Goal: Task Accomplishment & Management: Complete application form

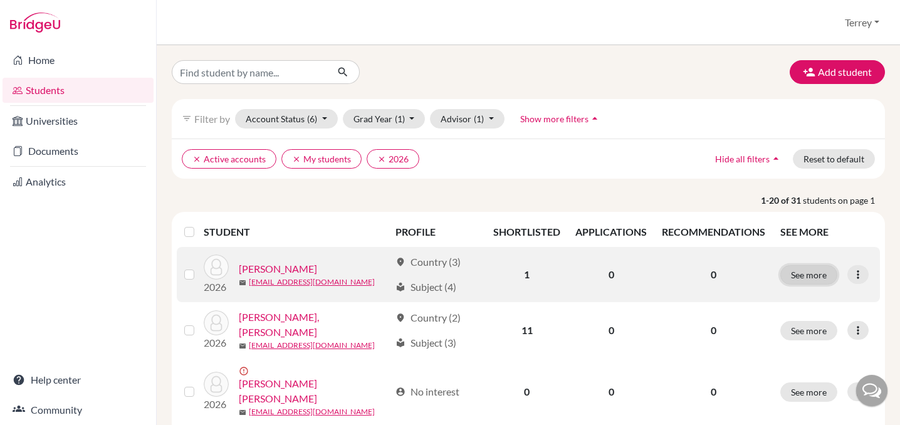
click at [805, 267] on button "See more" at bounding box center [809, 274] width 57 height 19
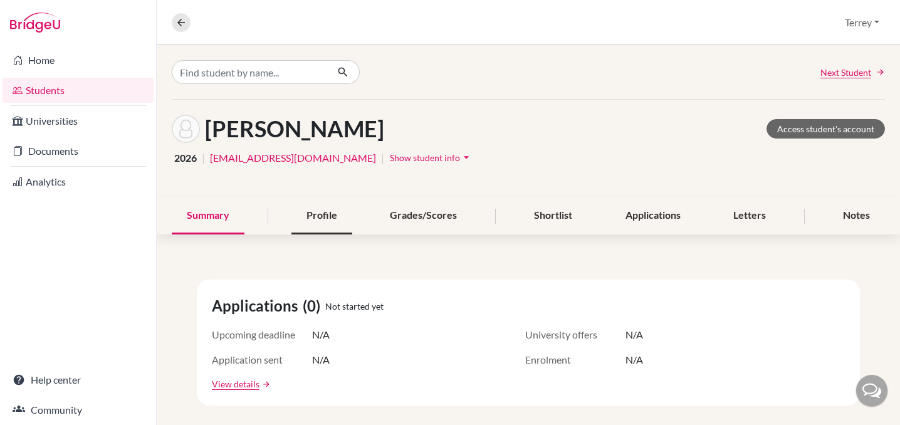
click at [319, 212] on div "Profile" at bounding box center [322, 216] width 61 height 37
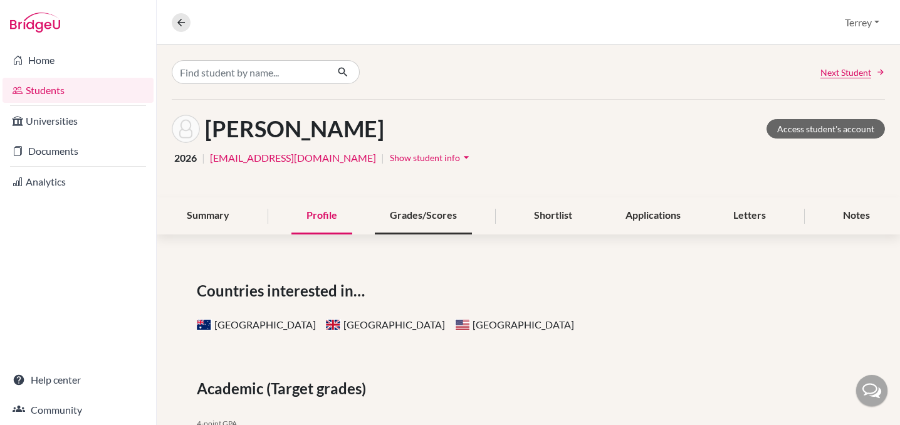
click at [417, 213] on div "Grades/Scores" at bounding box center [423, 216] width 97 height 37
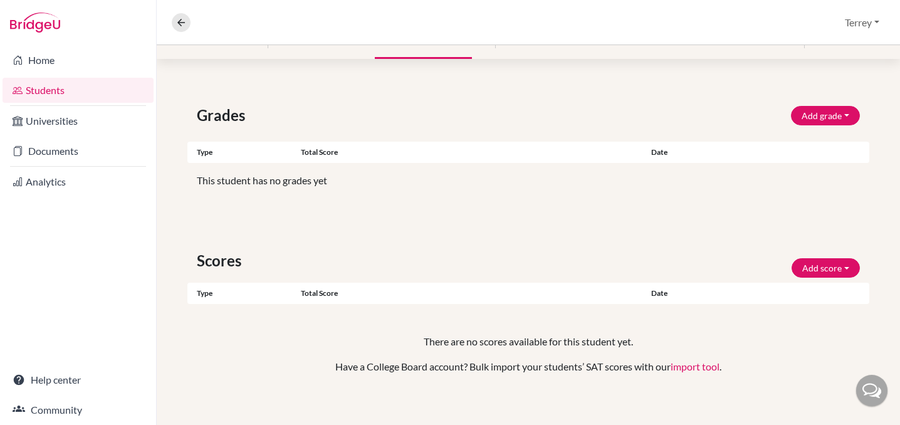
scroll to position [185, 0]
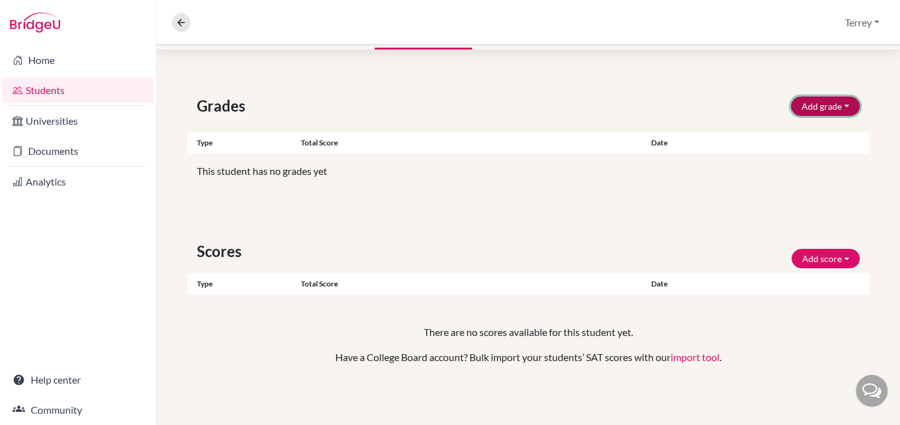
click at [811, 110] on button "Add grade" at bounding box center [825, 106] width 69 height 19
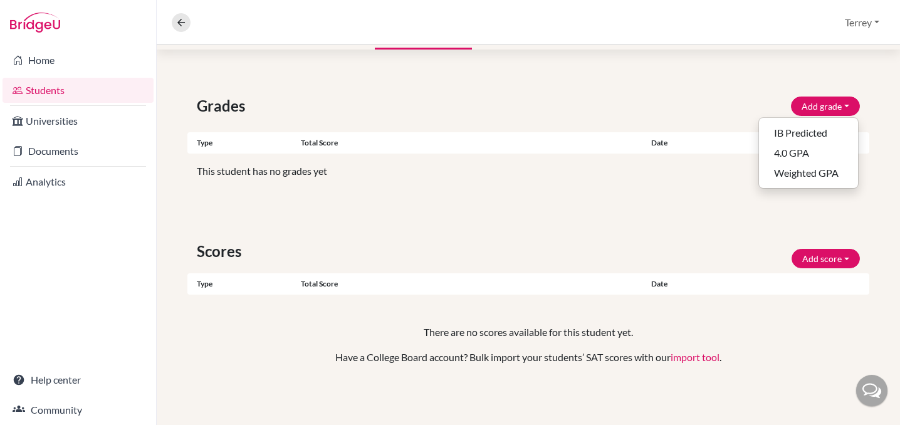
click at [746, 110] on div "Grades Add grade IB Predicted 4.0 GPA Weighted GPA" at bounding box center [528, 106] width 682 height 23
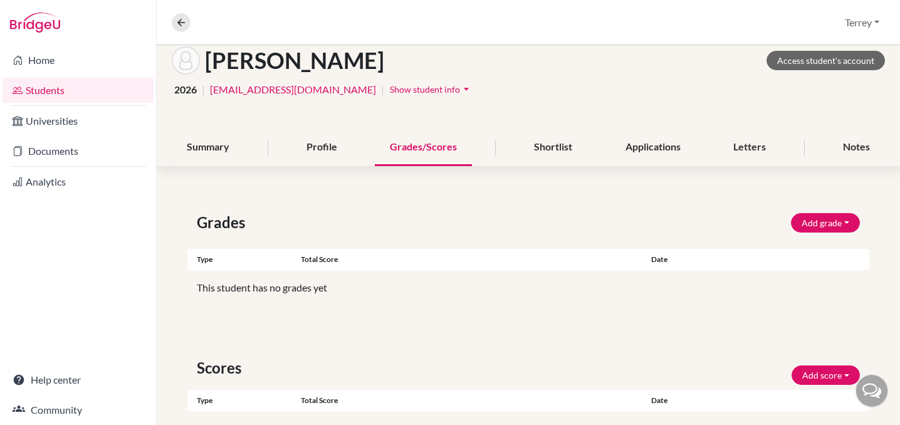
scroll to position [0, 0]
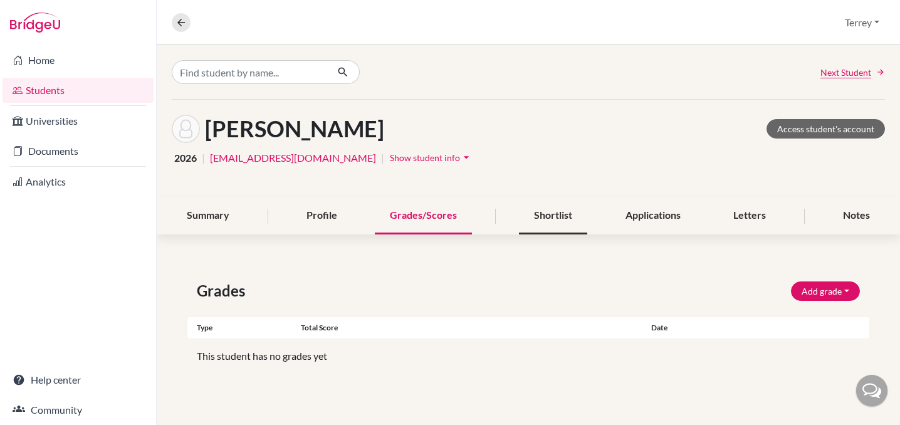
click at [552, 216] on div "Shortlist" at bounding box center [553, 216] width 68 height 37
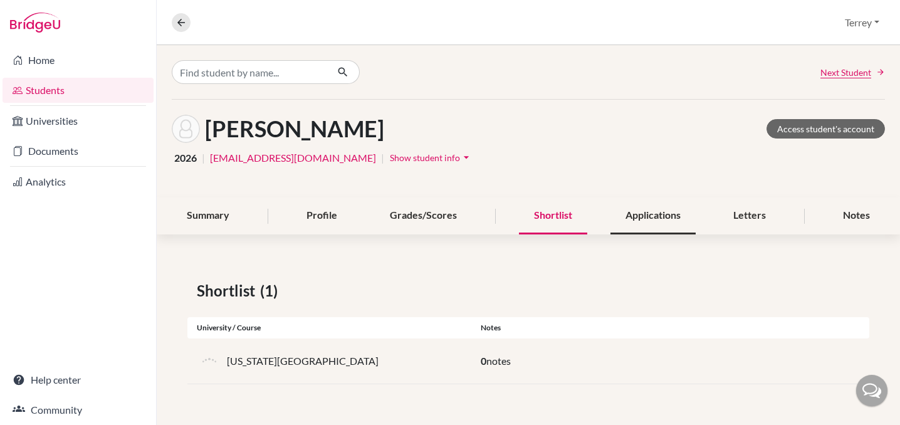
click at [631, 213] on div "Applications" at bounding box center [653, 216] width 85 height 37
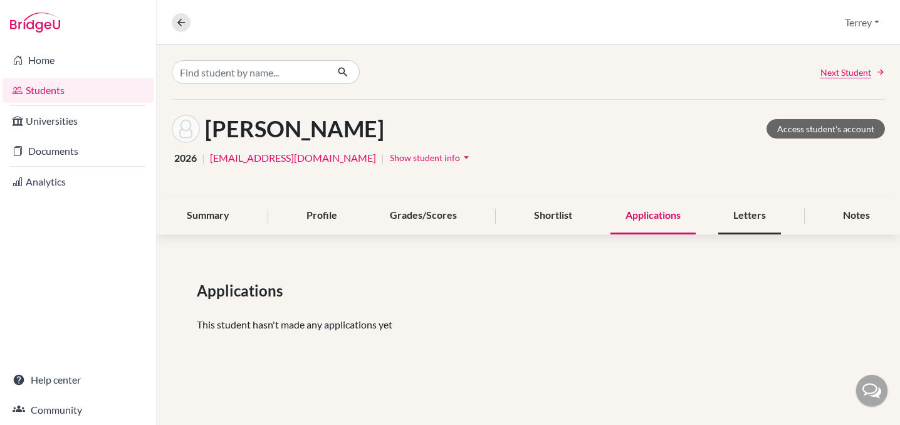
click at [741, 208] on div "Letters" at bounding box center [750, 216] width 63 height 37
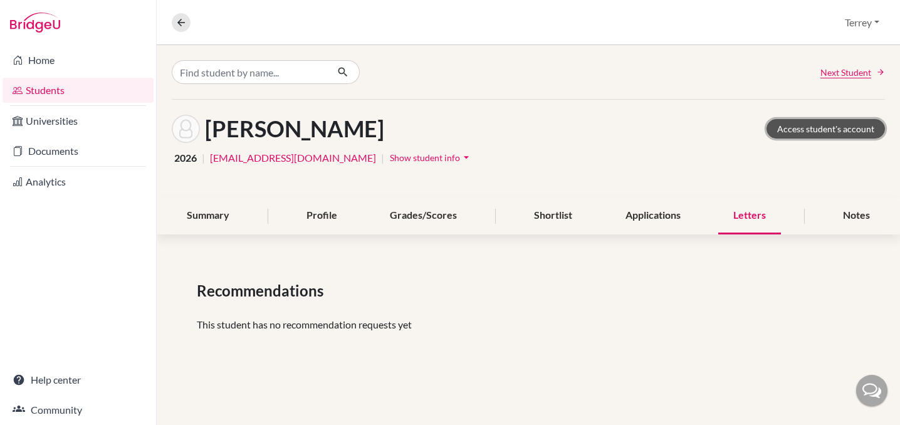
click at [793, 127] on link "Access student's account" at bounding box center [826, 128] width 119 height 19
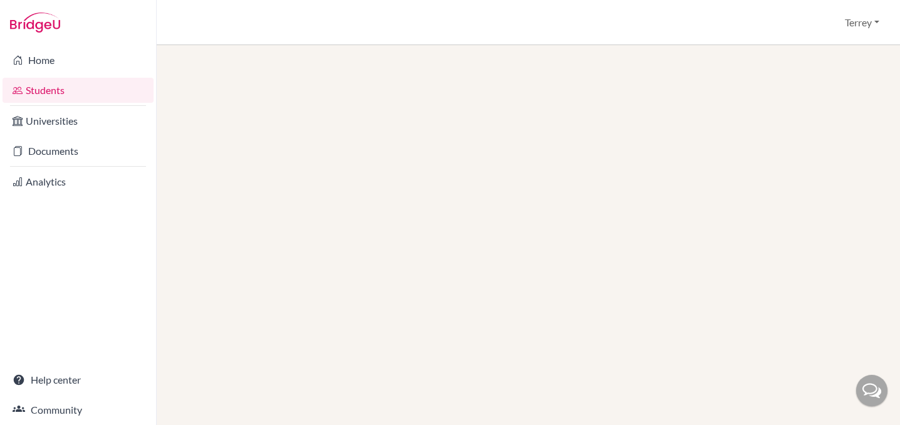
click at [51, 88] on link "Students" at bounding box center [78, 90] width 151 height 25
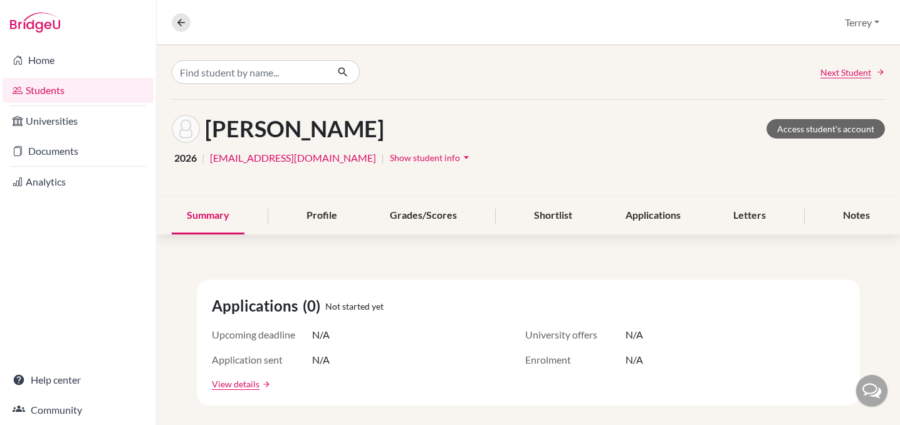
click at [46, 95] on link "Students" at bounding box center [78, 90] width 151 height 25
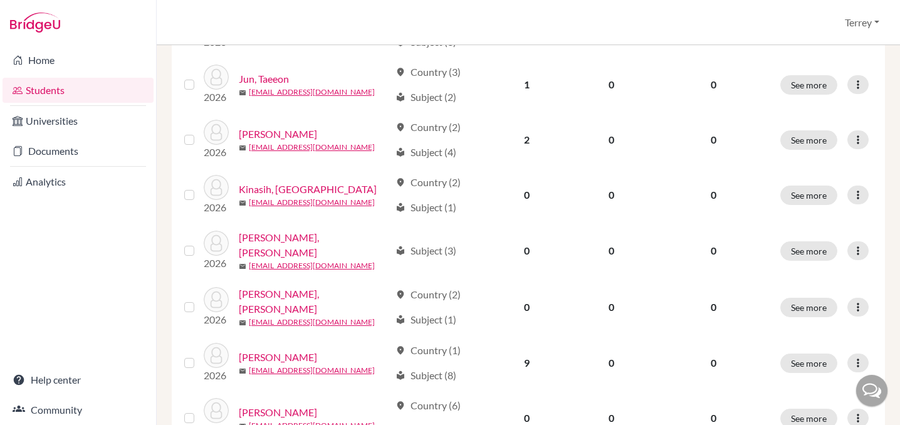
scroll to position [867, 0]
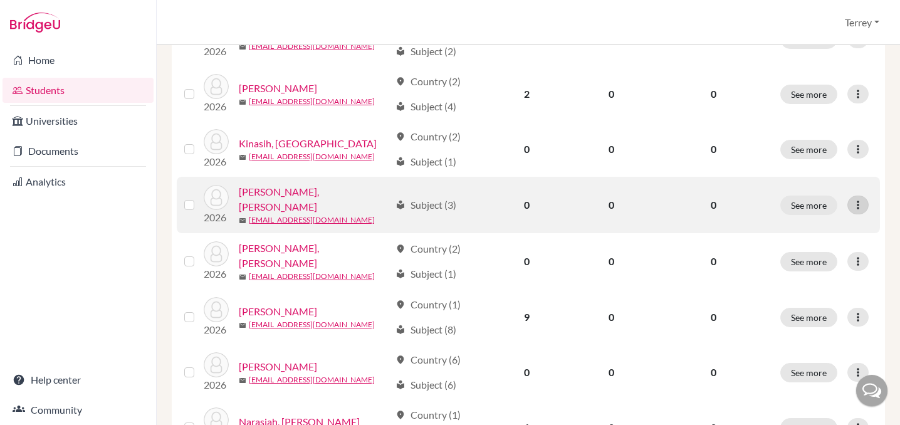
click at [855, 196] on div at bounding box center [858, 205] width 21 height 19
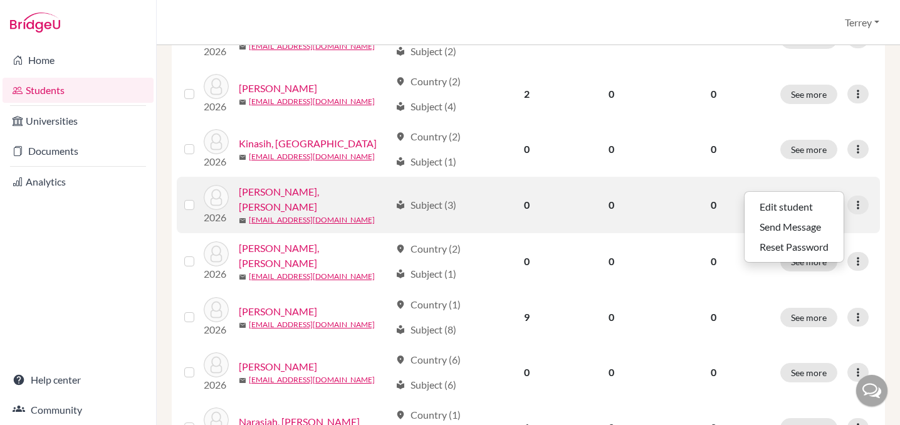
click at [811, 196] on button "See more" at bounding box center [809, 205] width 57 height 19
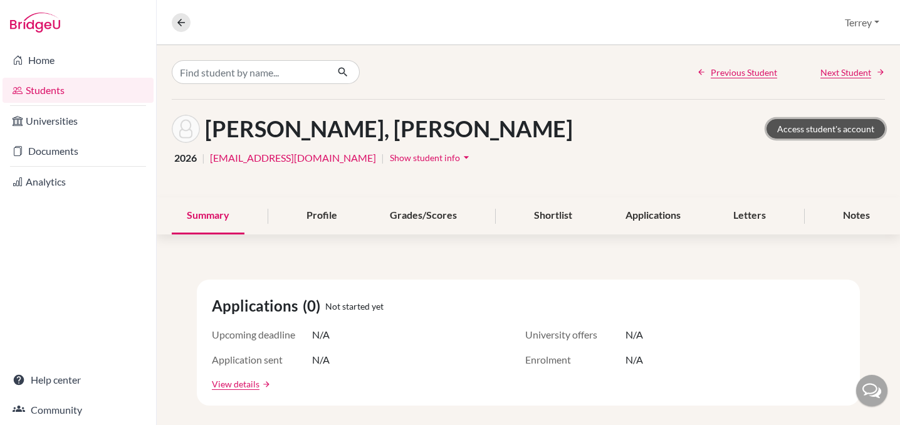
click at [815, 129] on link "Access student's account" at bounding box center [826, 128] width 119 height 19
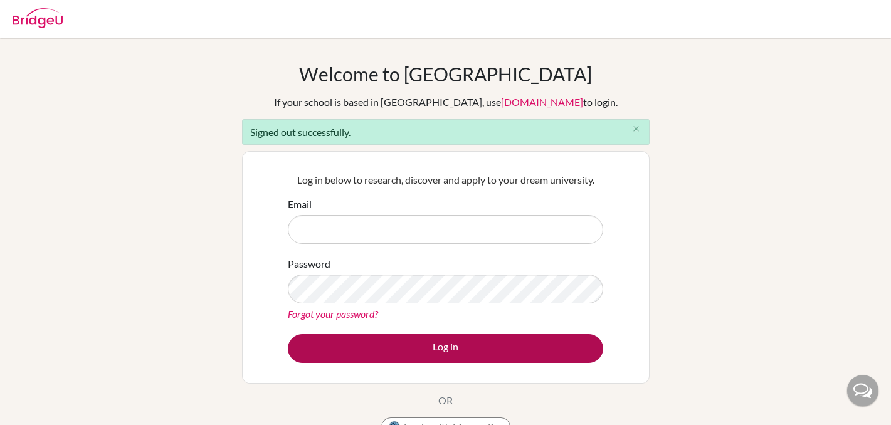
type input "t.hoosain@mkis.edu.my"
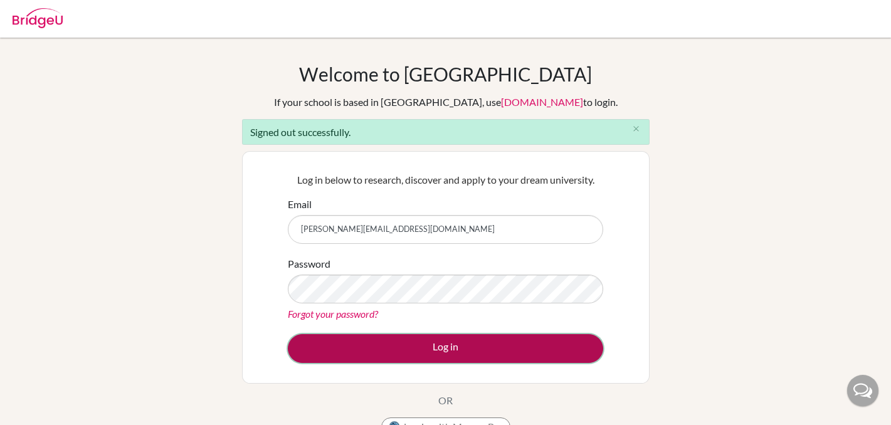
click at [465, 348] on button "Log in" at bounding box center [445, 348] width 315 height 29
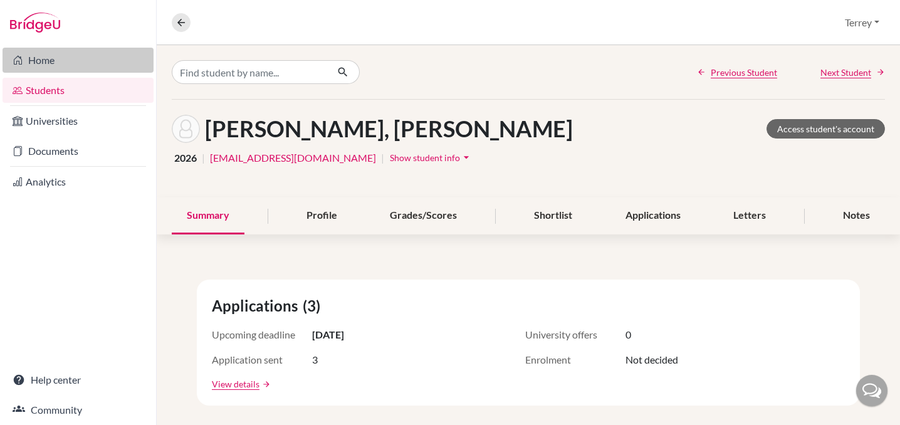
click at [51, 63] on link "Home" at bounding box center [78, 60] width 151 height 25
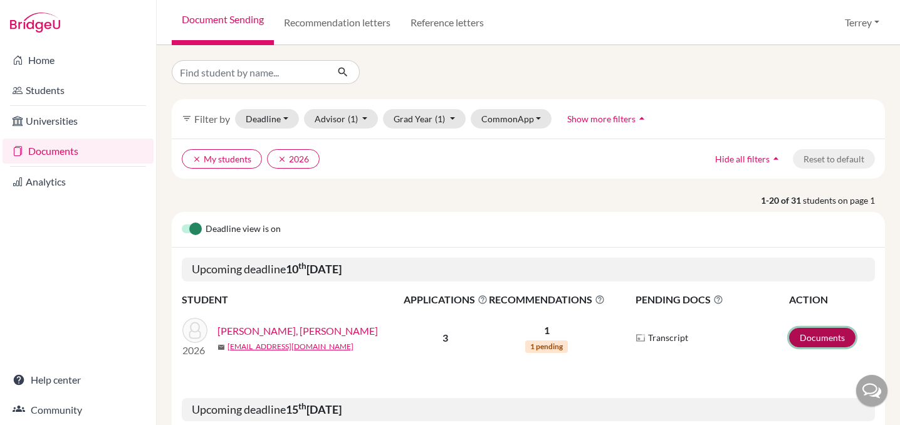
click at [804, 340] on link "Documents" at bounding box center [822, 337] width 66 height 19
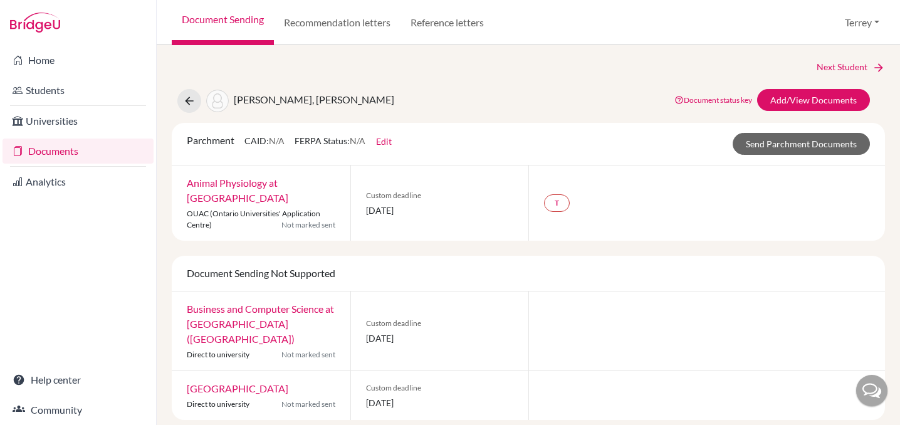
scroll to position [10, 0]
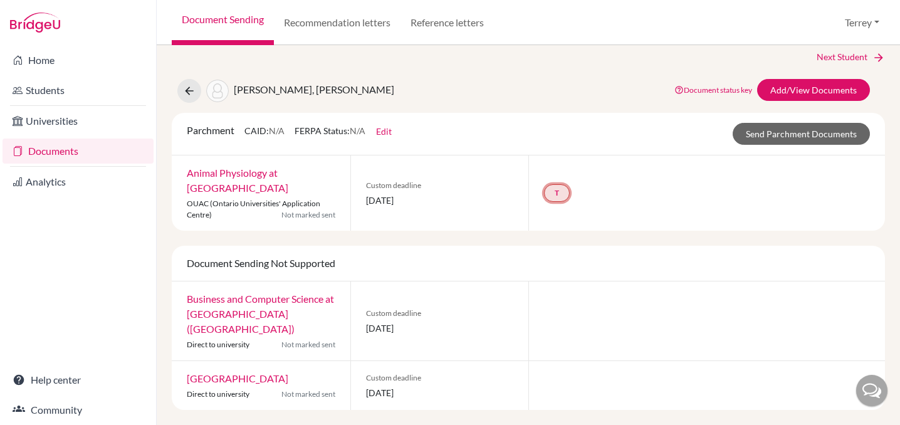
click at [559, 197] on link "T" at bounding box center [557, 193] width 26 height 18
click at [559, 197] on link "T Transcript undefined Incomplete" at bounding box center [557, 193] width 26 height 18
click at [664, 189] on div "T Transcript undefined Incomplete" at bounding box center [707, 193] width 357 height 75
click at [330, 22] on link "Recommendation letters" at bounding box center [337, 22] width 127 height 45
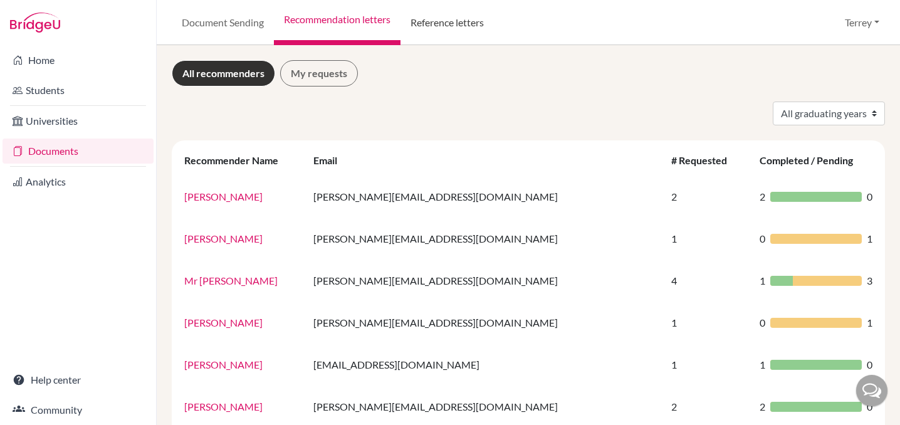
click at [433, 19] on link "Reference letters" at bounding box center [447, 22] width 93 height 45
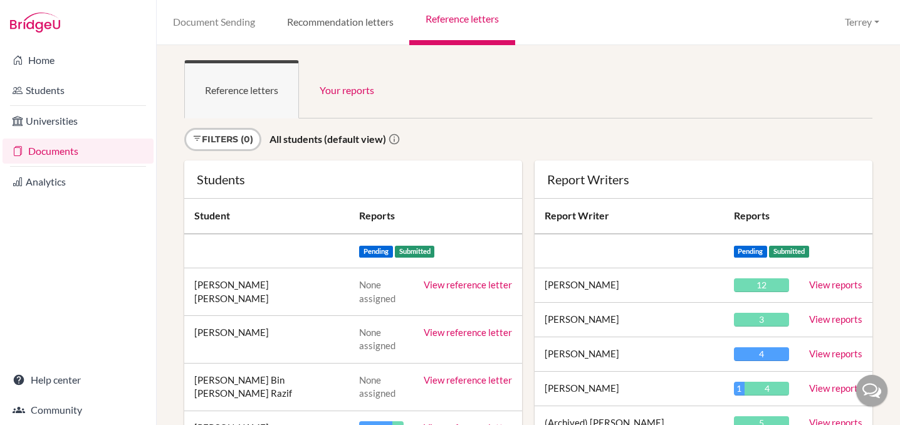
click at [361, 21] on link "Recommendation letters" at bounding box center [340, 22] width 139 height 45
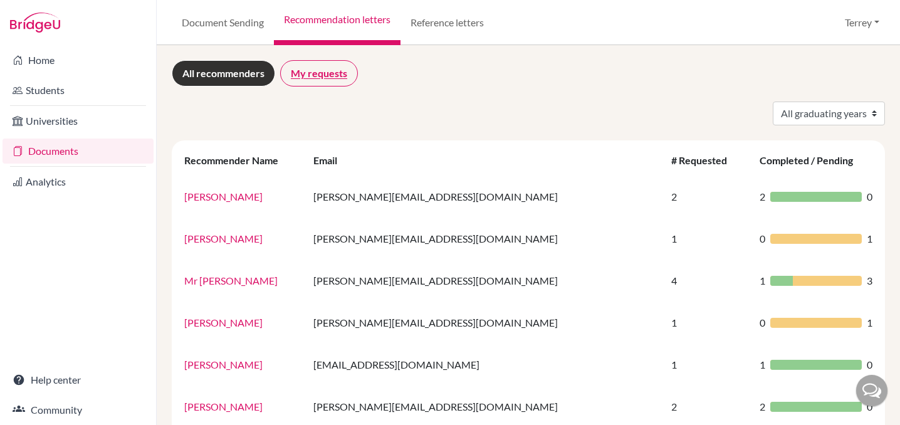
click at [309, 71] on link "My requests" at bounding box center [319, 73] width 78 height 26
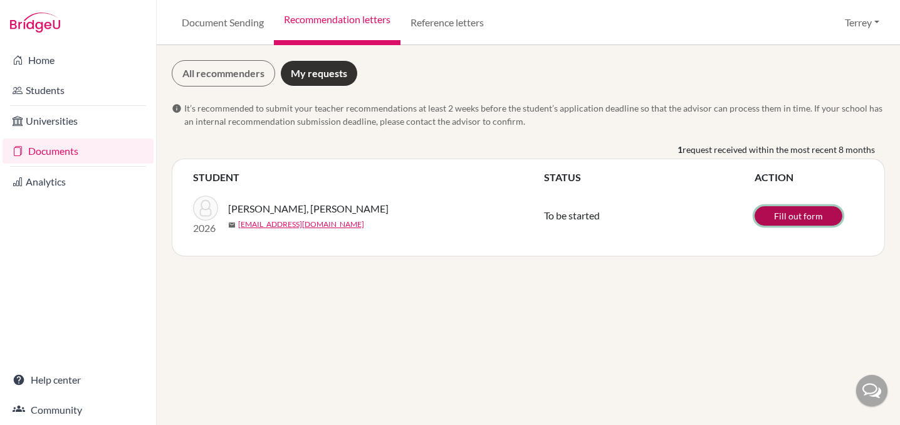
click at [786, 211] on link "Fill out form" at bounding box center [799, 215] width 88 height 19
